Goal: Task Accomplishment & Management: Manage account settings

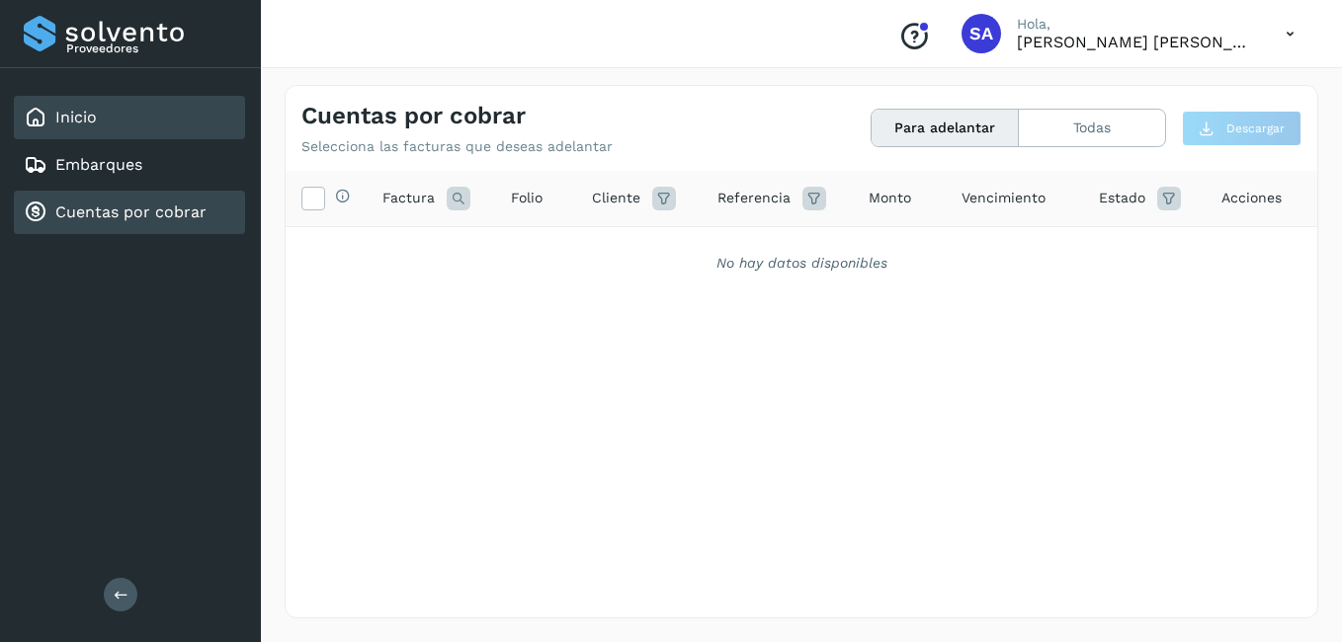
click at [90, 121] on link "Inicio" at bounding box center [76, 117] width 42 height 19
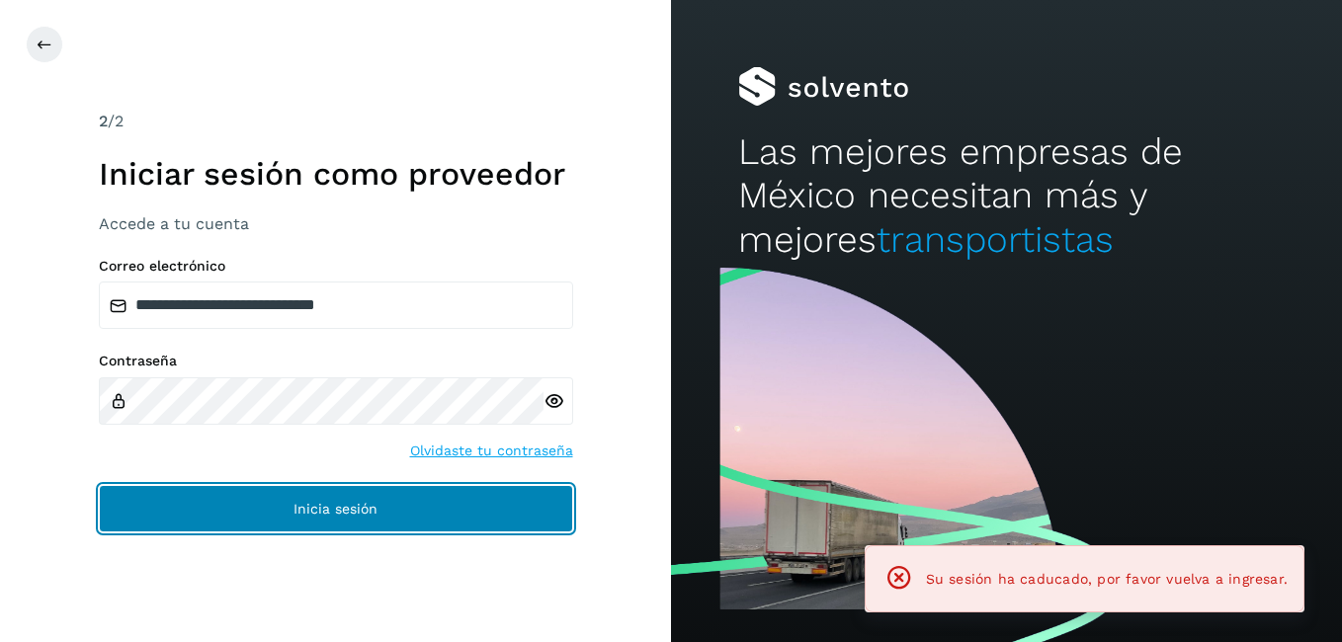
click at [317, 509] on span "Inicia sesión" at bounding box center [336, 509] width 84 height 14
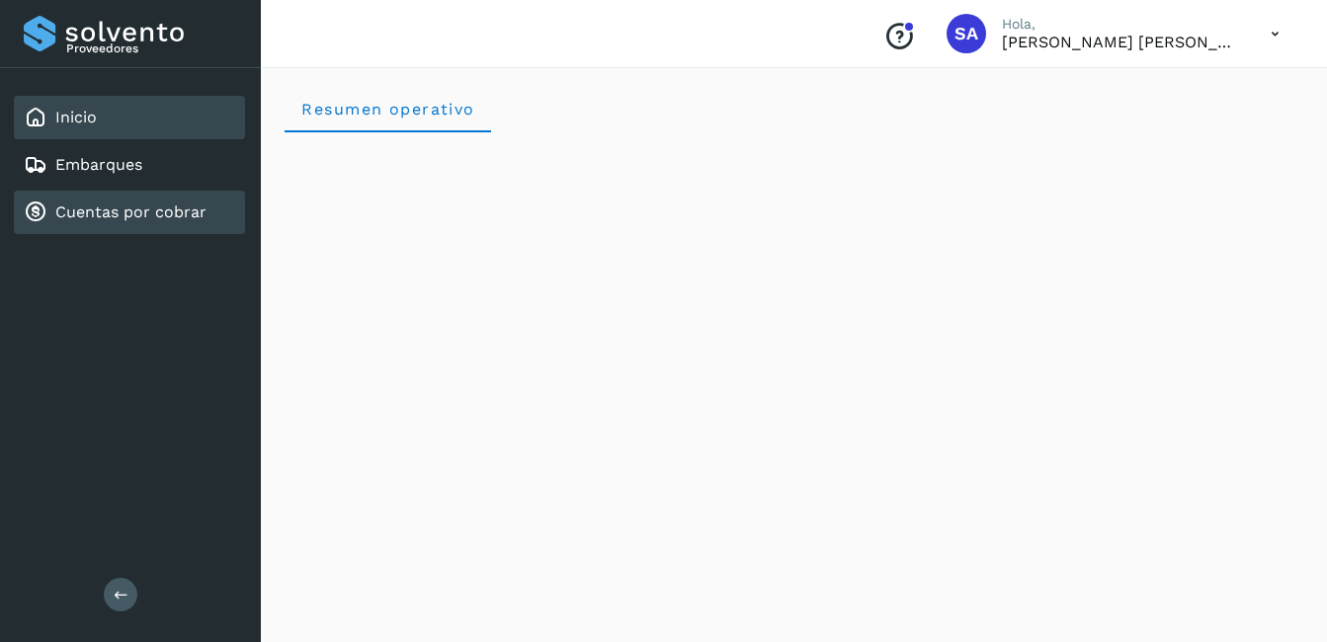
click at [109, 212] on link "Cuentas por cobrar" at bounding box center [130, 212] width 151 height 19
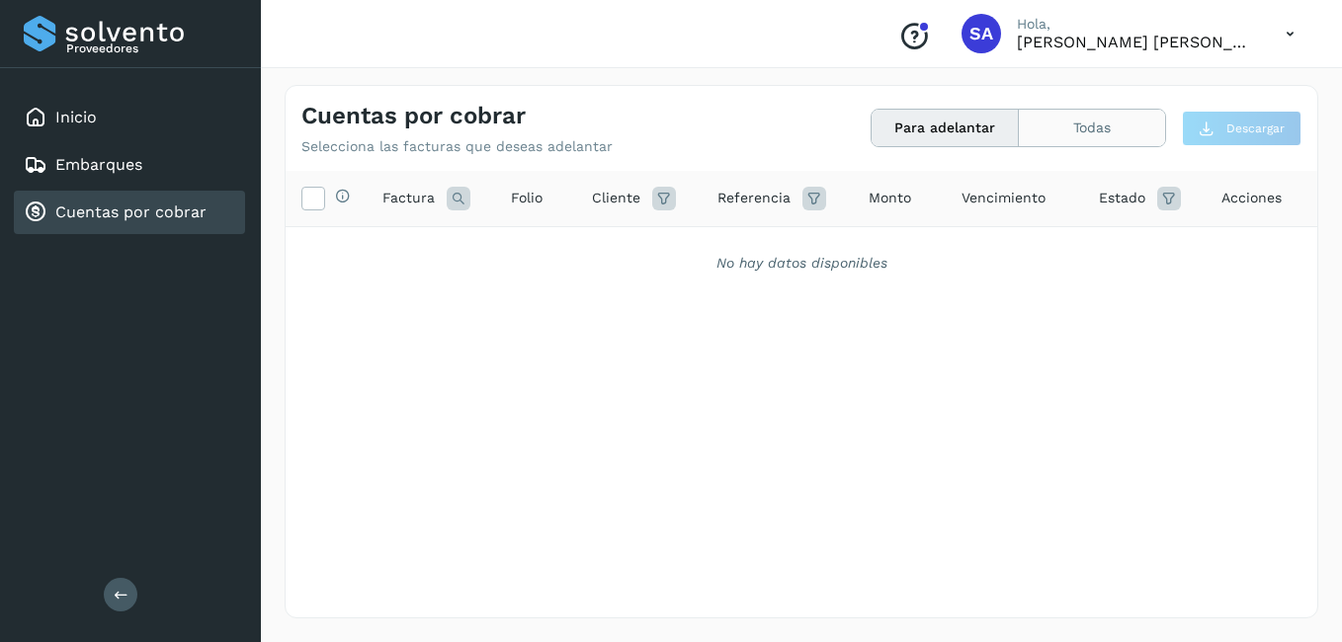
click at [1059, 128] on button "Todas" at bounding box center [1092, 128] width 146 height 37
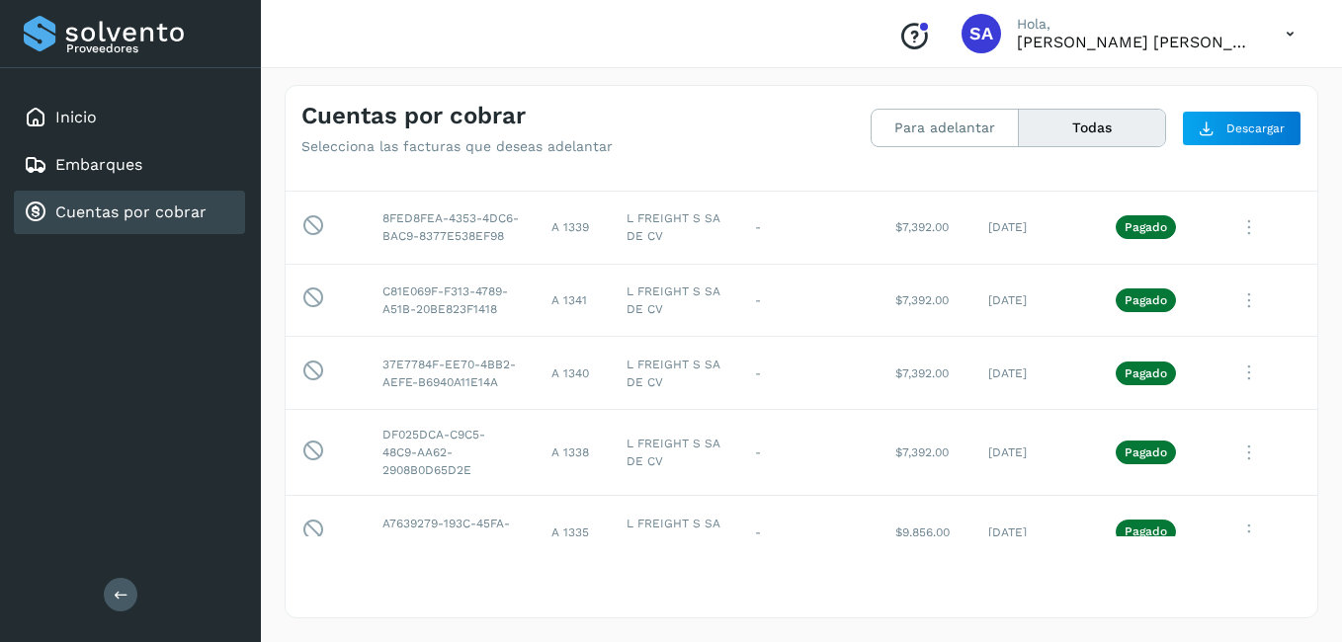
scroll to position [791, 0]
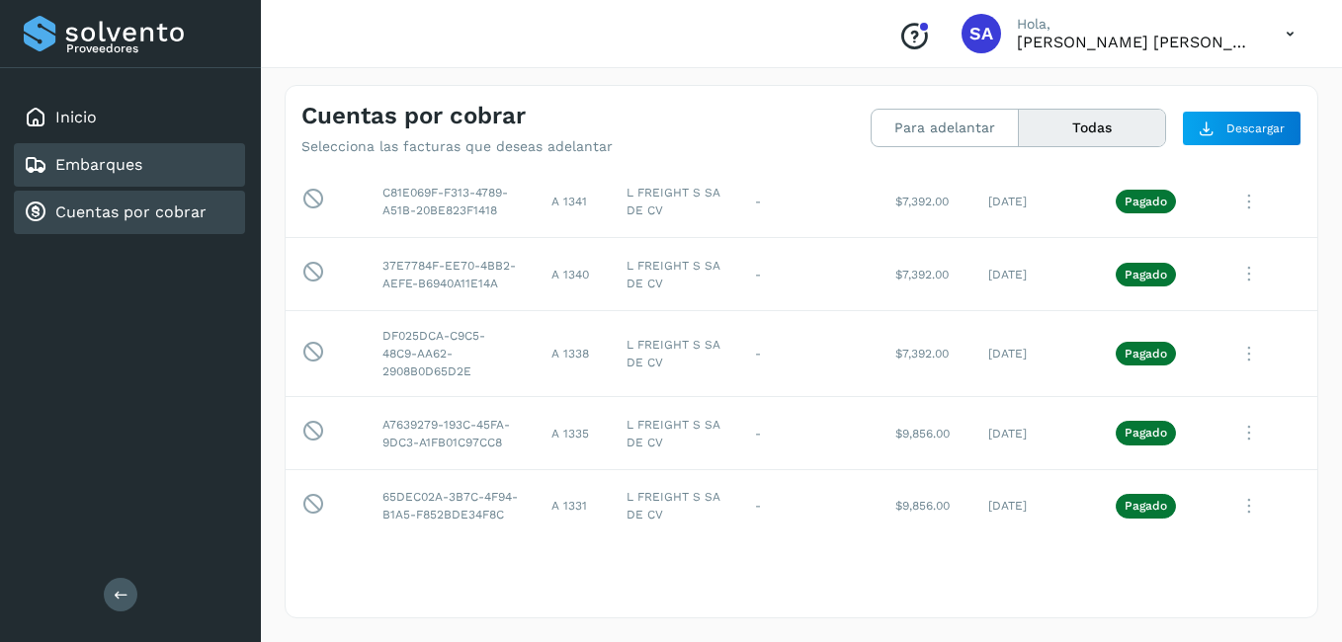
click at [125, 163] on link "Embarques" at bounding box center [98, 164] width 87 height 19
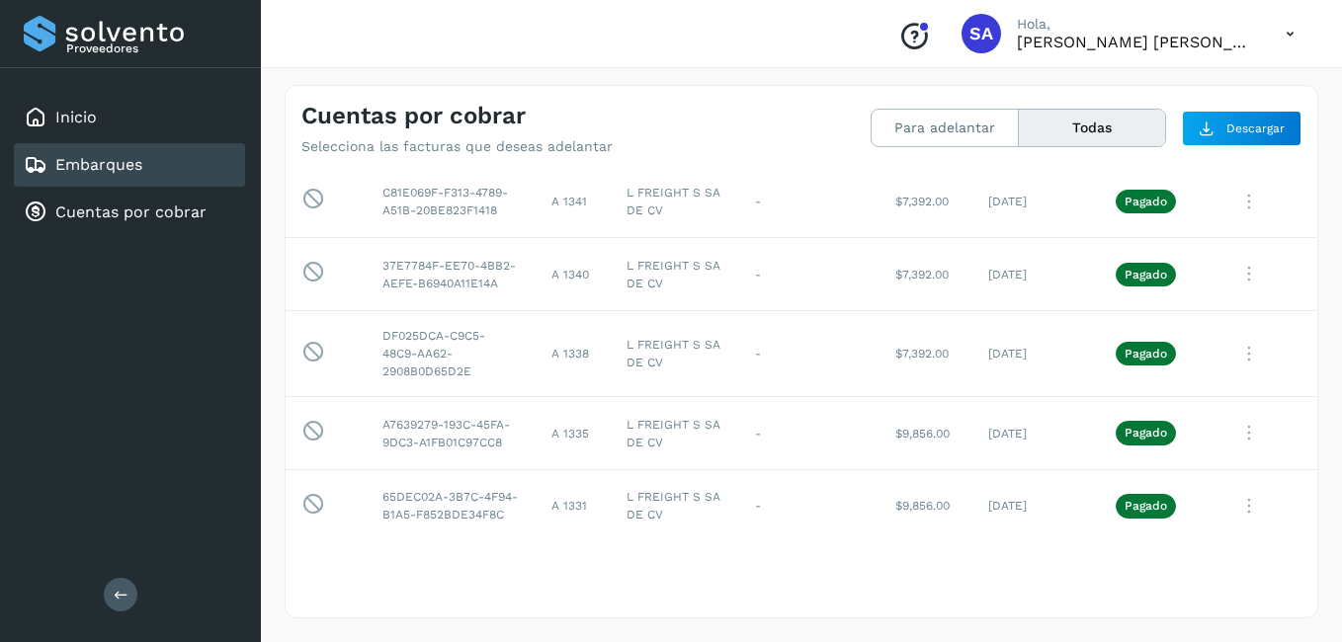
click at [125, 163] on link "Embarques" at bounding box center [98, 164] width 87 height 19
click at [78, 123] on link "Inicio" at bounding box center [76, 117] width 42 height 19
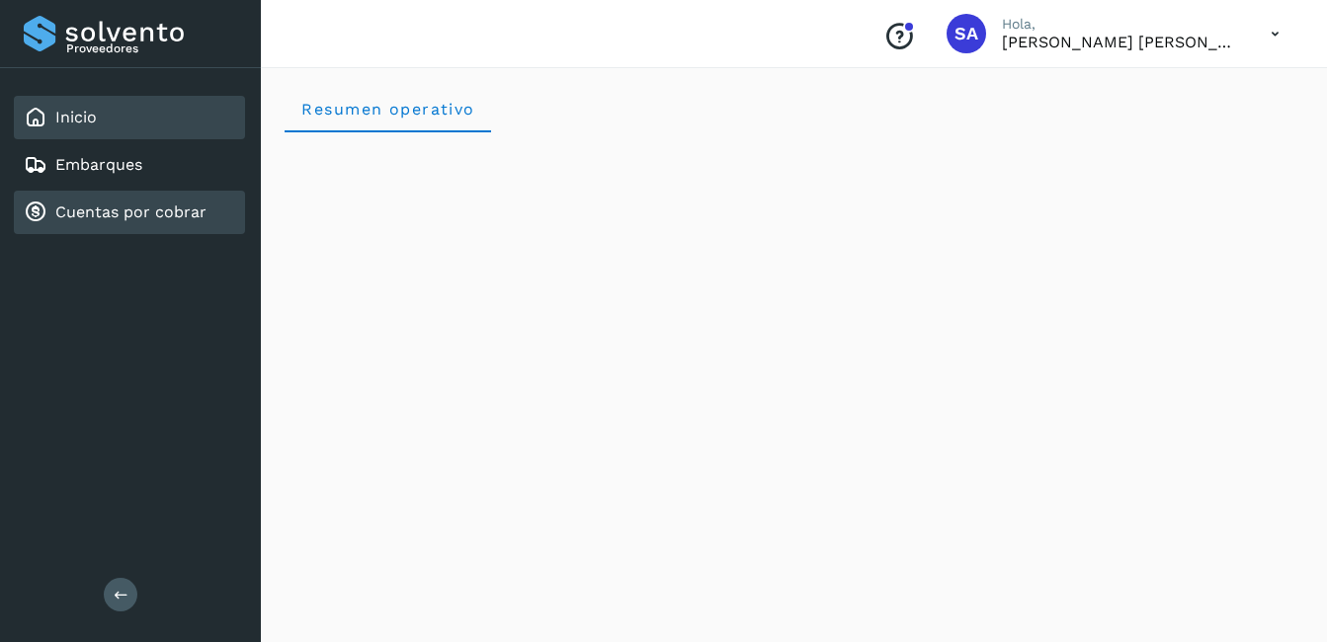
click at [102, 208] on link "Cuentas por cobrar" at bounding box center [130, 212] width 151 height 19
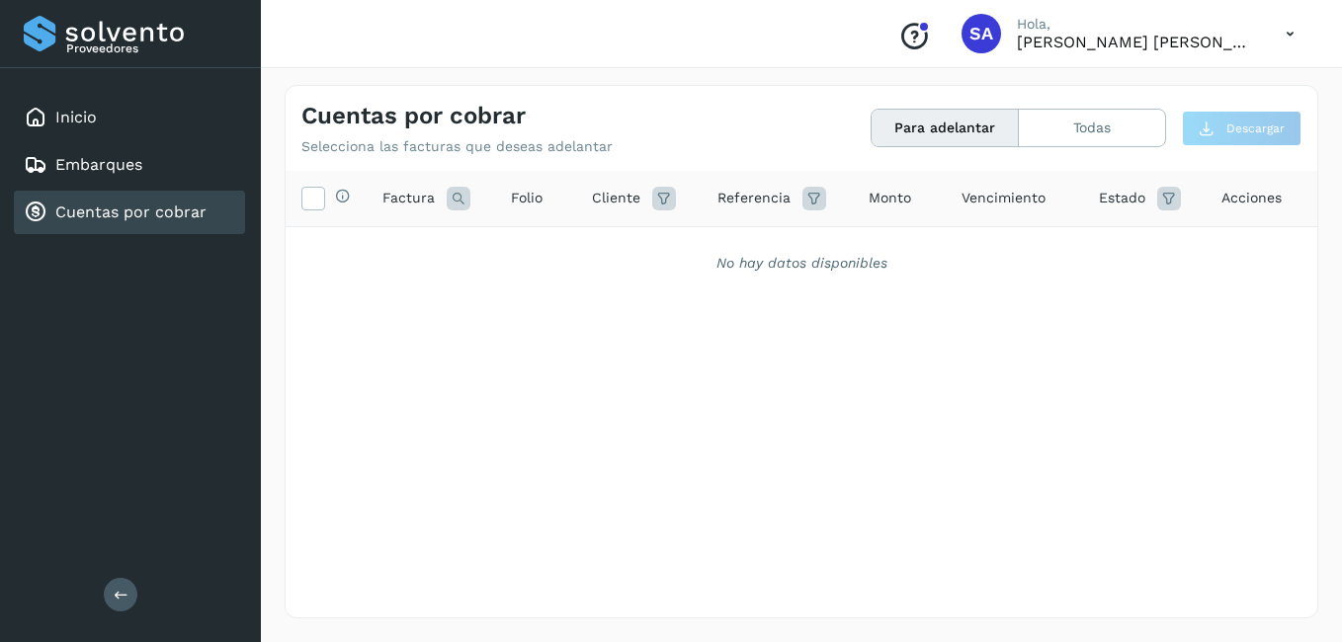
click at [166, 212] on link "Cuentas por cobrar" at bounding box center [130, 212] width 151 height 19
click at [96, 212] on link "Cuentas por cobrar" at bounding box center [130, 212] width 151 height 19
click at [1098, 127] on button "Todas" at bounding box center [1092, 128] width 146 height 37
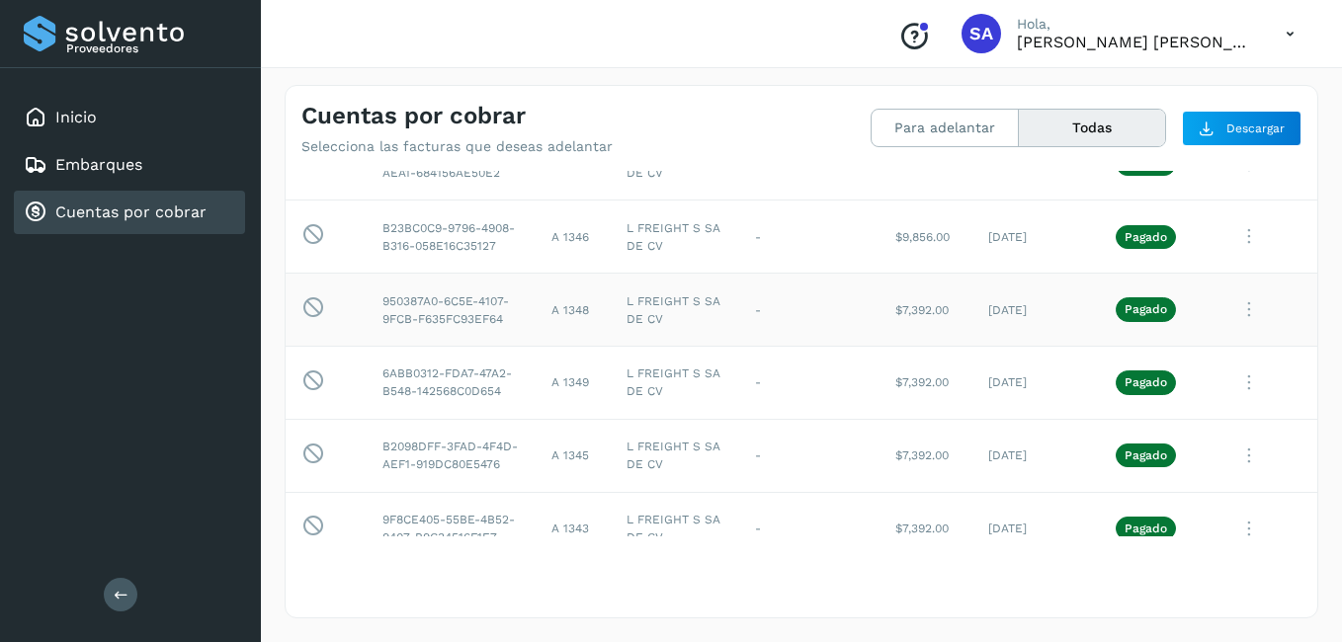
scroll to position [198, 0]
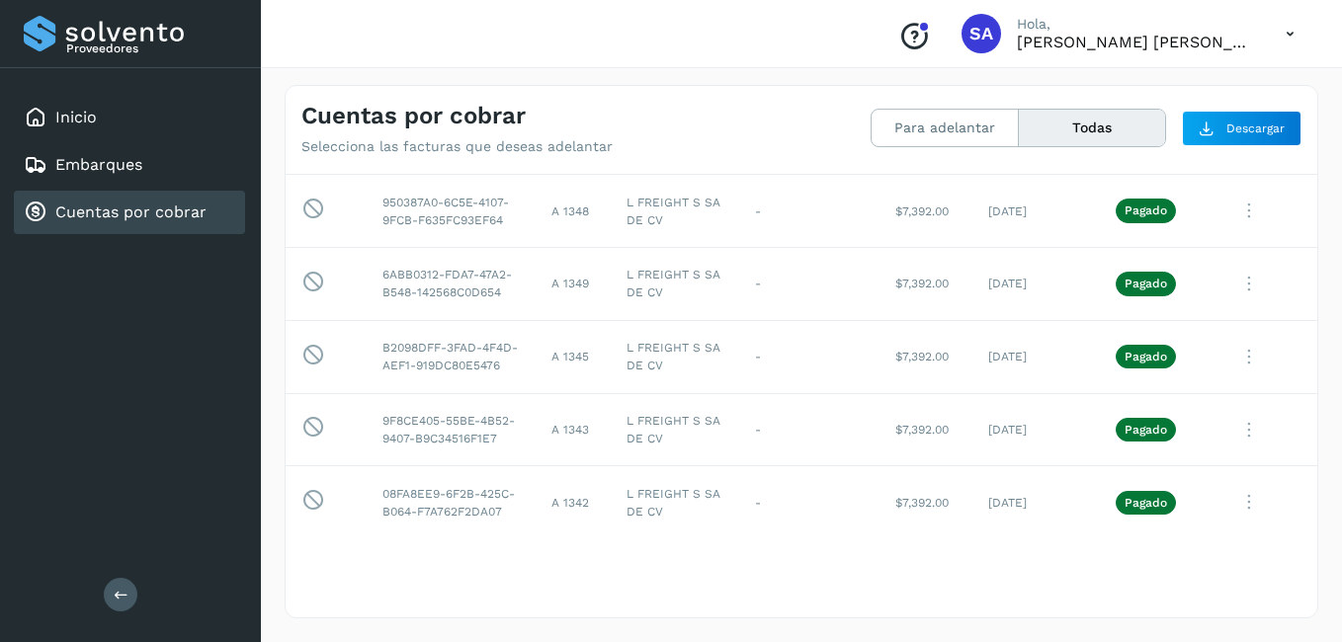
click at [100, 215] on link "Cuentas por cobrar" at bounding box center [130, 212] width 151 height 19
click at [161, 211] on link "Cuentas por cobrar" at bounding box center [130, 212] width 151 height 19
click at [120, 203] on link "Cuentas por cobrar" at bounding box center [130, 212] width 151 height 19
click at [78, 122] on link "Inicio" at bounding box center [76, 117] width 42 height 19
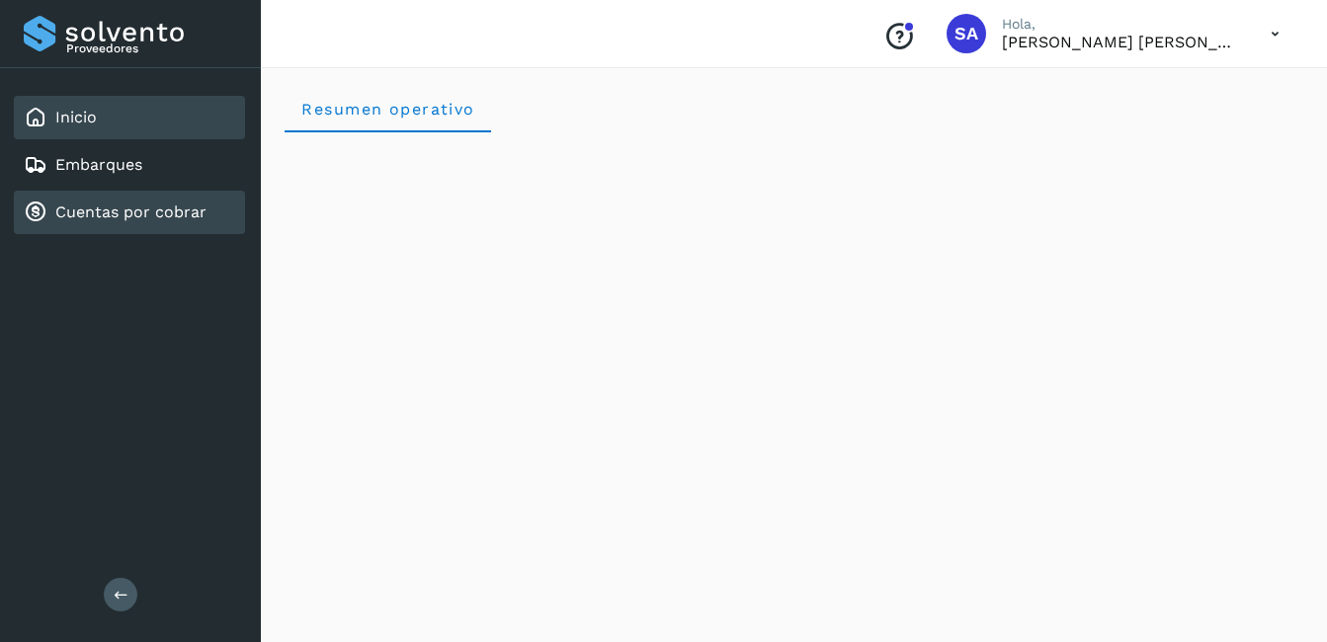
click at [101, 208] on link "Cuentas por cobrar" at bounding box center [130, 212] width 151 height 19
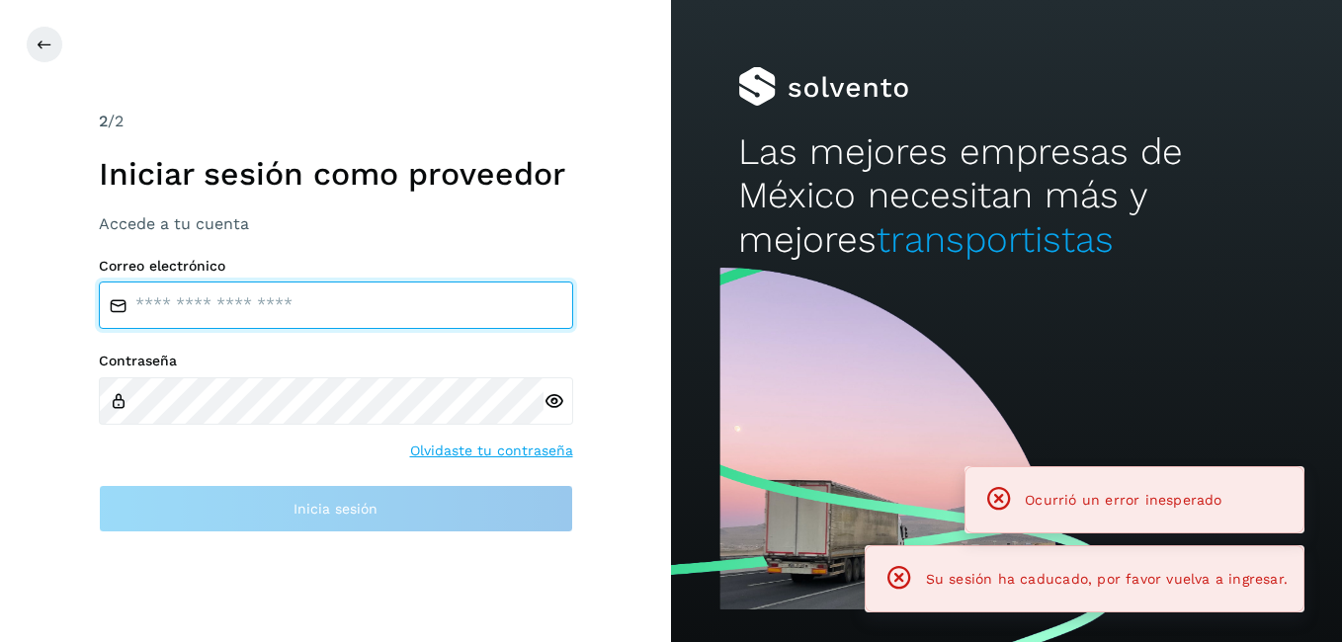
type input "**********"
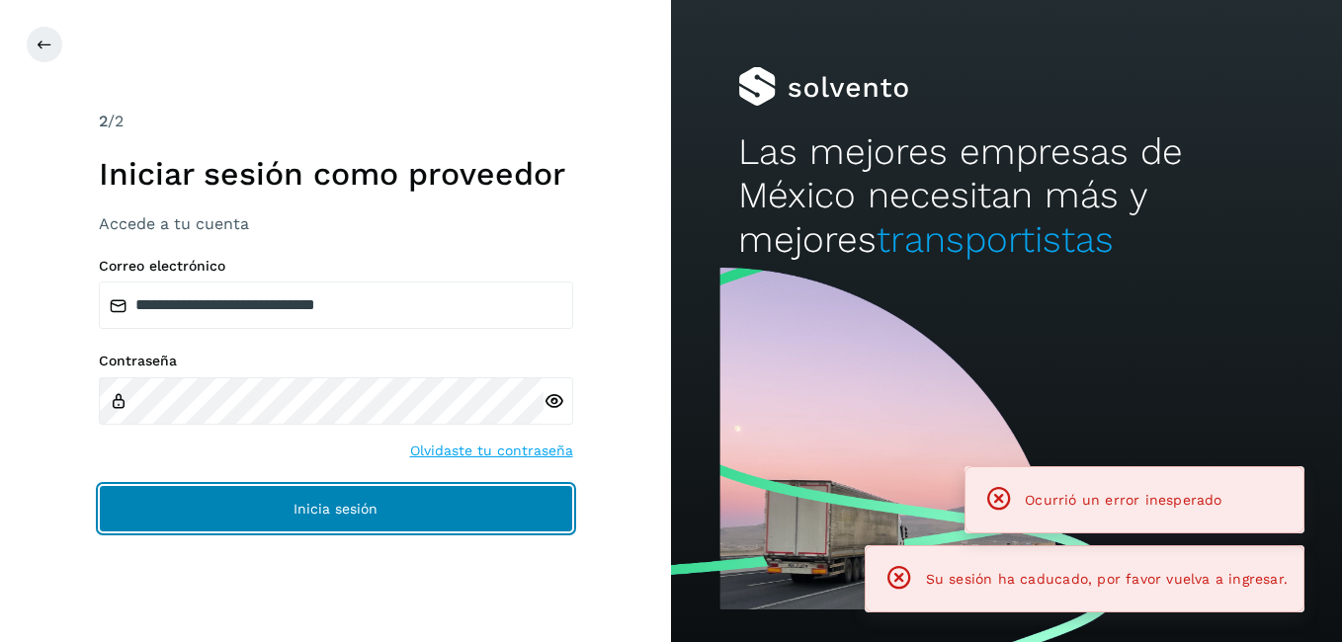
click at [243, 495] on button "Inicia sesión" at bounding box center [336, 508] width 474 height 47
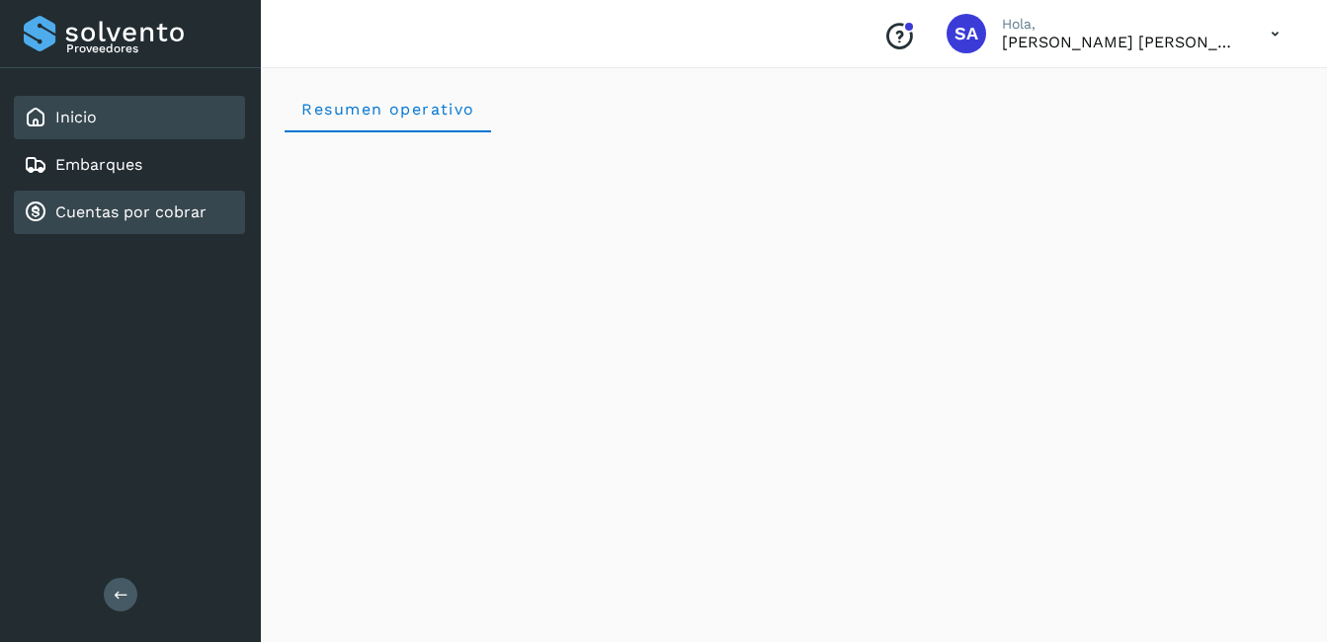
click at [127, 211] on link "Cuentas por cobrar" at bounding box center [130, 212] width 151 height 19
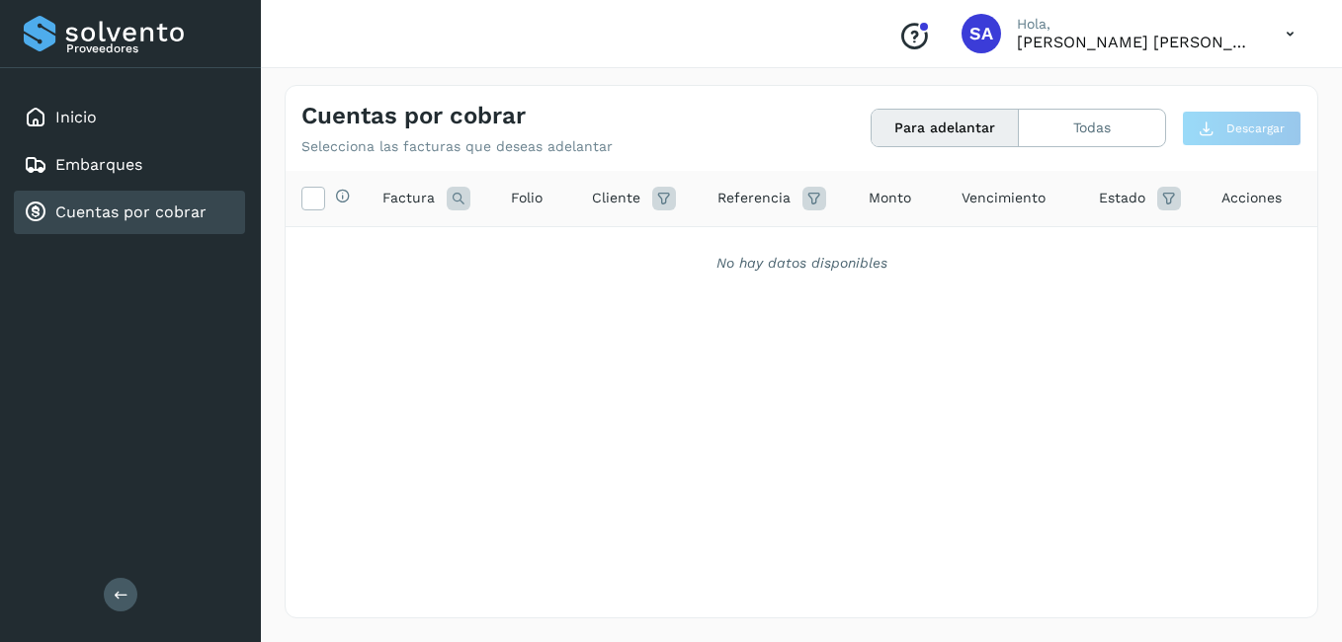
click at [86, 208] on link "Cuentas por cobrar" at bounding box center [130, 212] width 151 height 19
click at [96, 219] on link "Cuentas por cobrar" at bounding box center [130, 212] width 151 height 19
